Goal: Task Accomplishment & Management: Complete application form

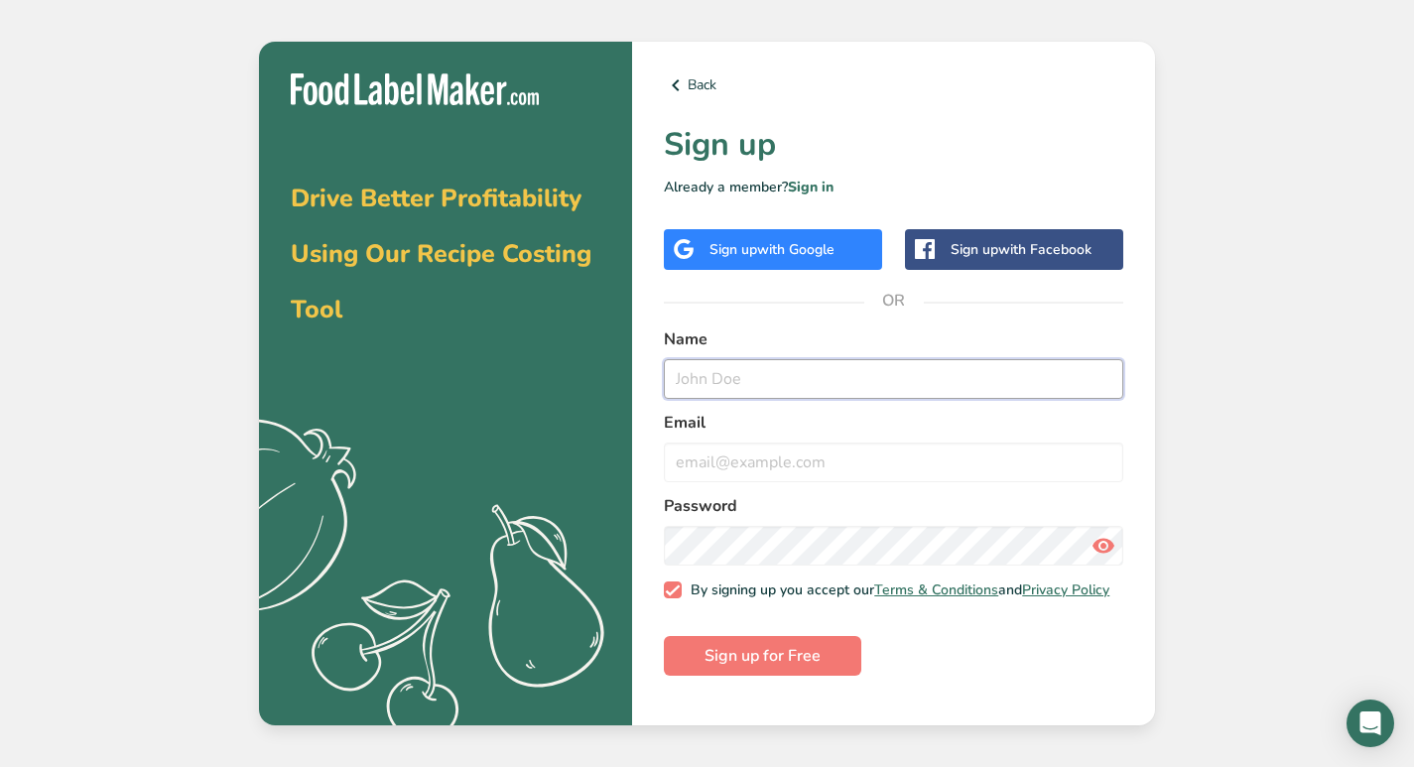
click at [734, 381] on input "text" at bounding box center [893, 379] width 459 height 40
type input "[PERSON_NAME]"
click at [771, 466] on input "email" at bounding box center [893, 462] width 459 height 40
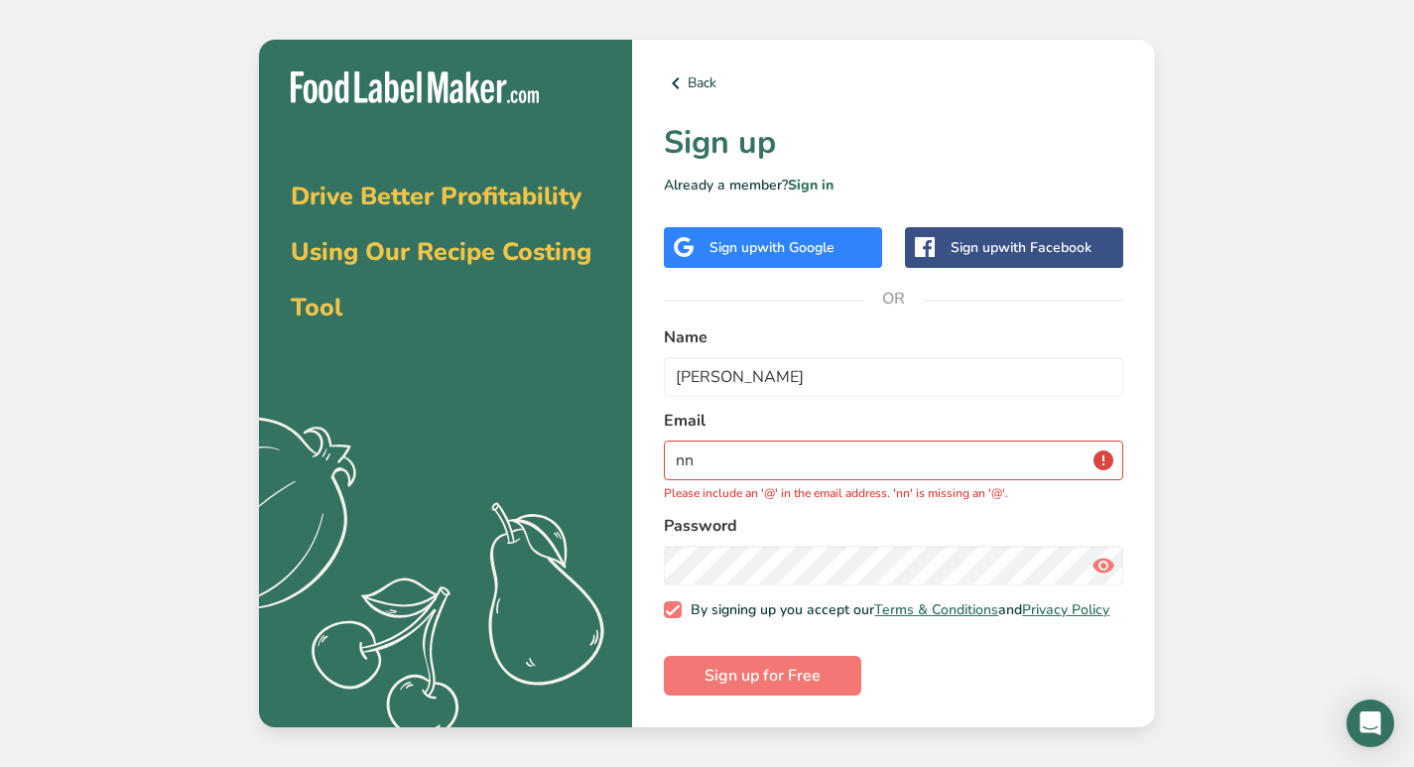
click at [1280, 444] on div "Drive Better Profitability Using Our Recipe Costing Tool .a{fill:#f5f3ed;} Back…" at bounding box center [707, 383] width 1414 height 767
click at [740, 460] on input "nn" at bounding box center [893, 461] width 459 height 40
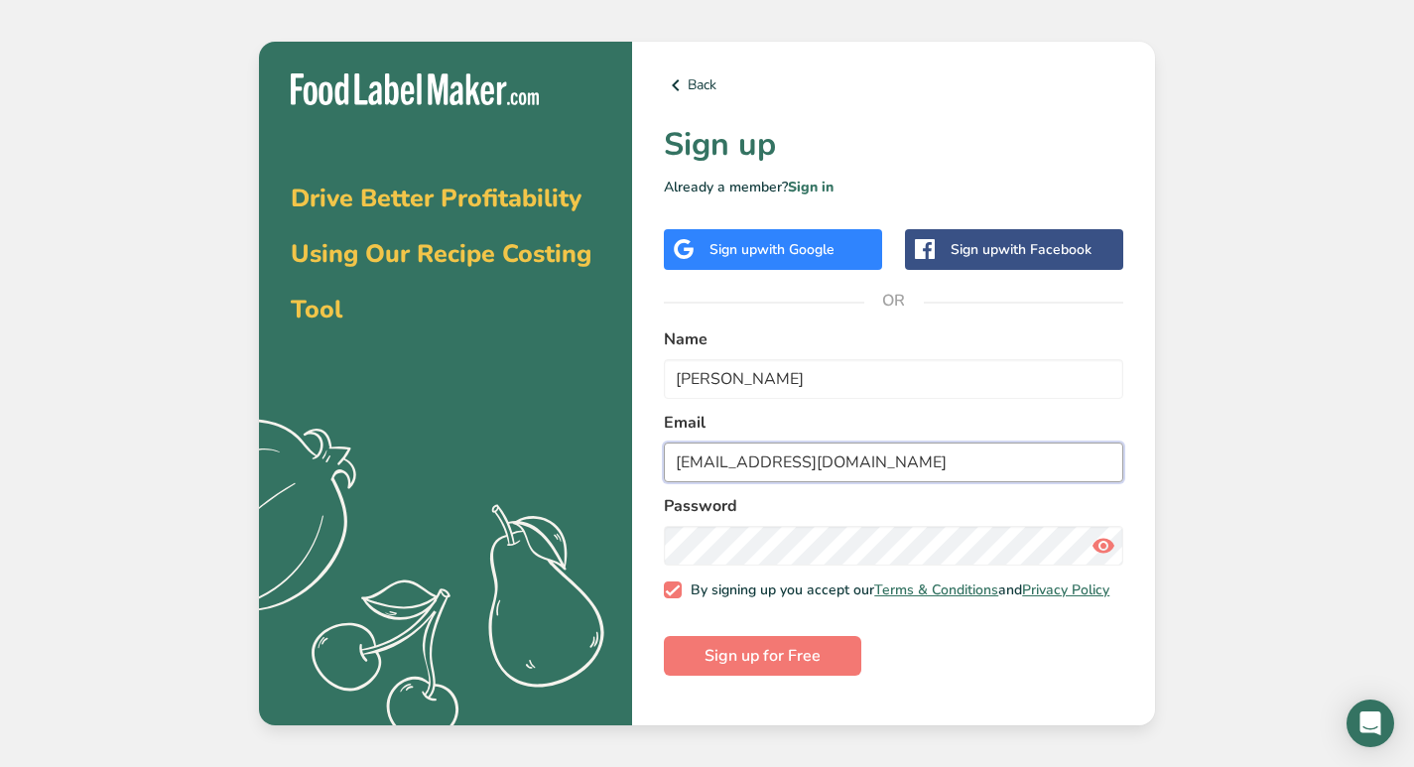
type input "[EMAIL_ADDRESS][DOMAIN_NAME]"
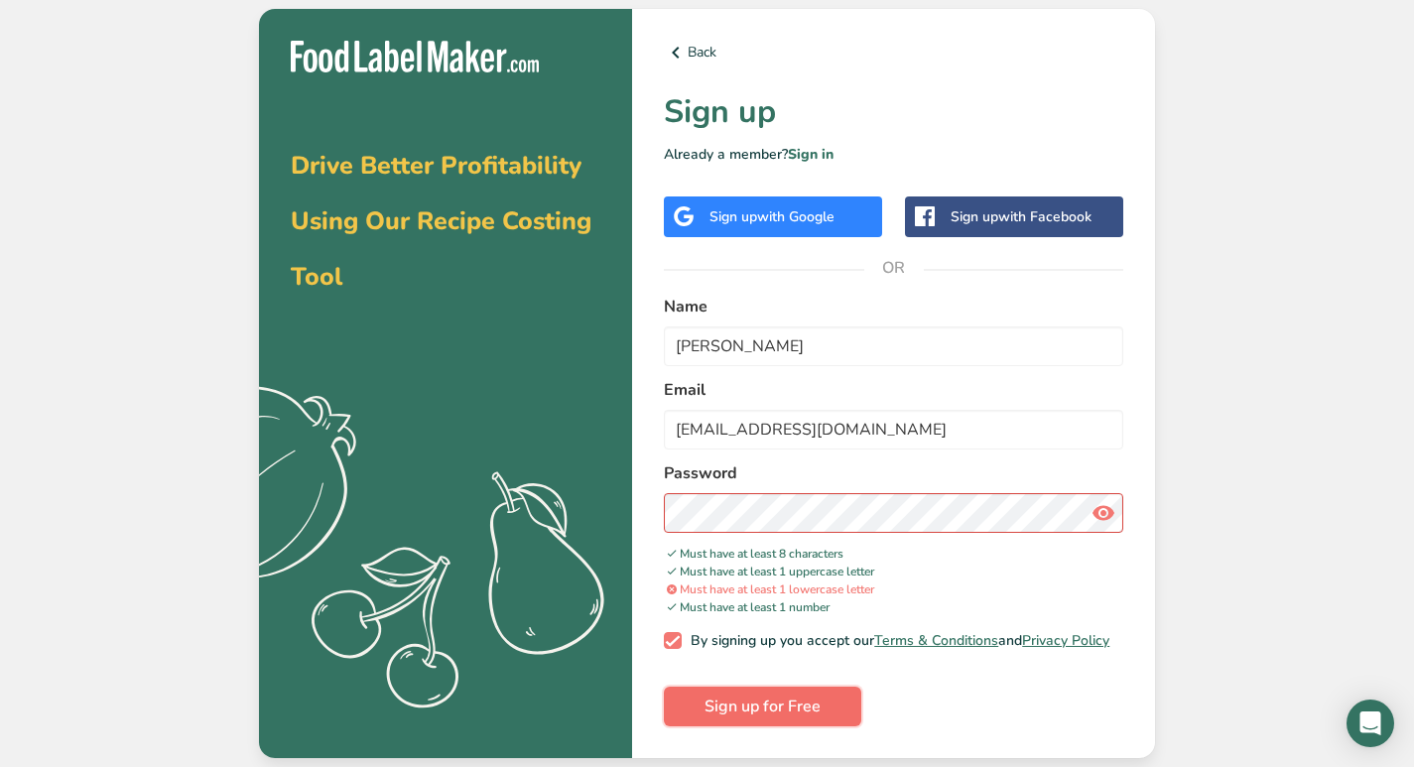
click at [770, 709] on span "Sign up for Free" at bounding box center [762, 706] width 116 height 24
